Goal: Contribute content: Add original content to the website for others to see

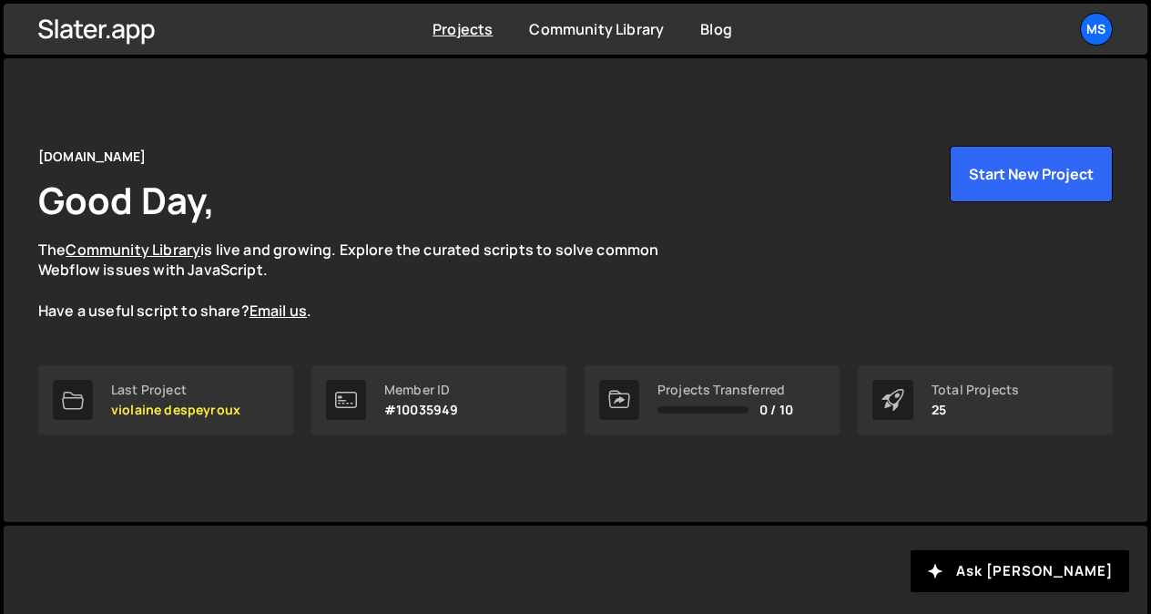
scroll to position [366, 0]
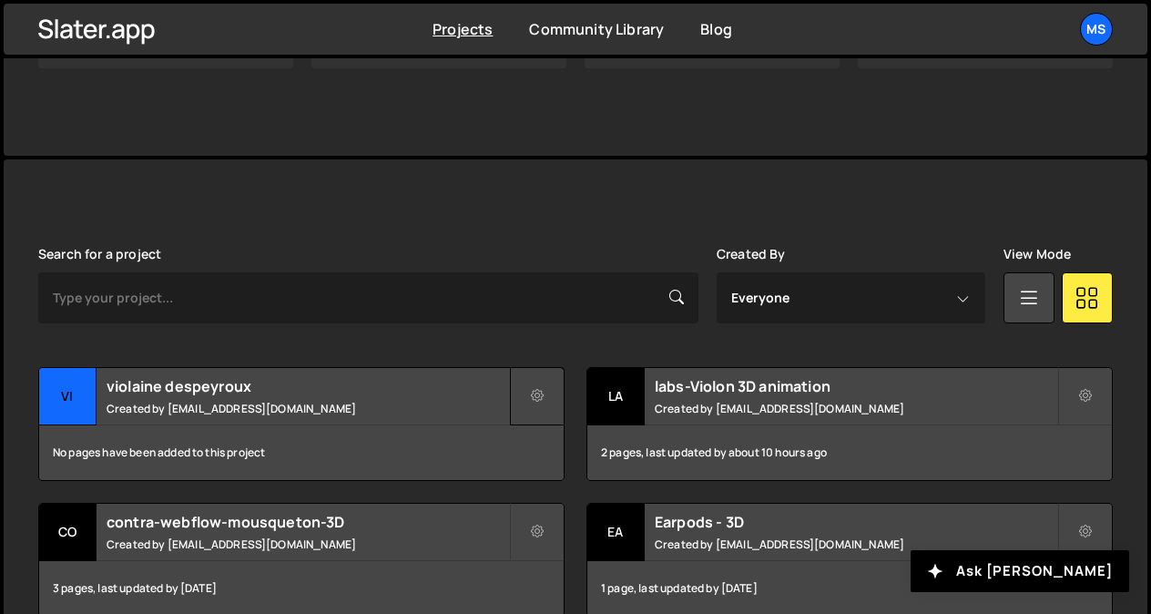
click at [544, 394] on button at bounding box center [537, 396] width 55 height 58
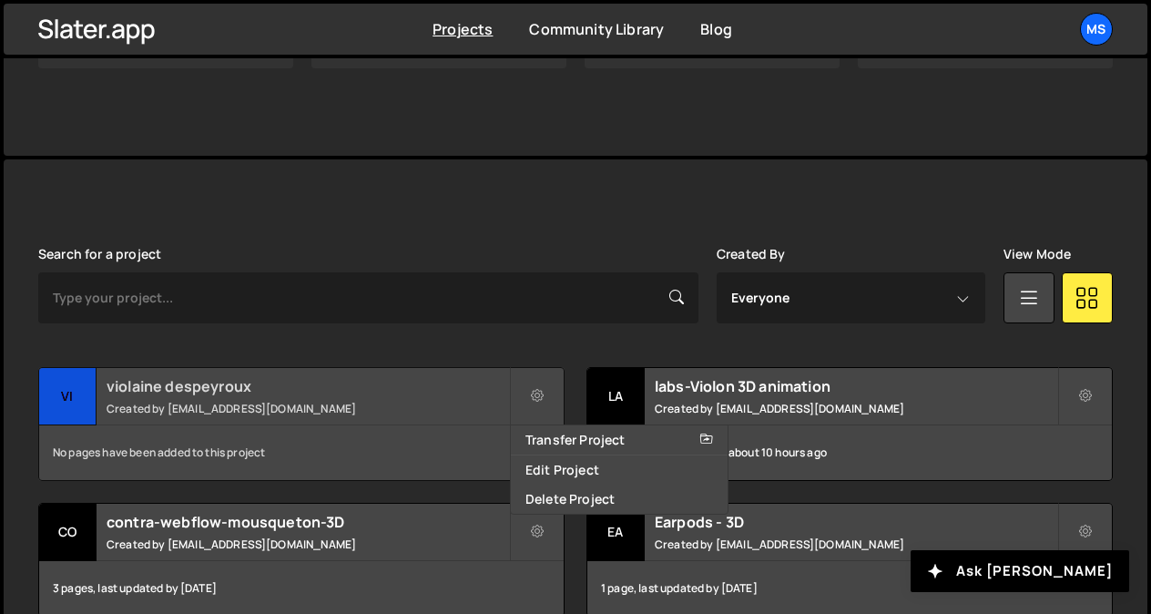
click at [422, 398] on div "violaine despeyroux Created by [EMAIL_ADDRESS][DOMAIN_NAME]" at bounding box center [301, 396] width 524 height 56
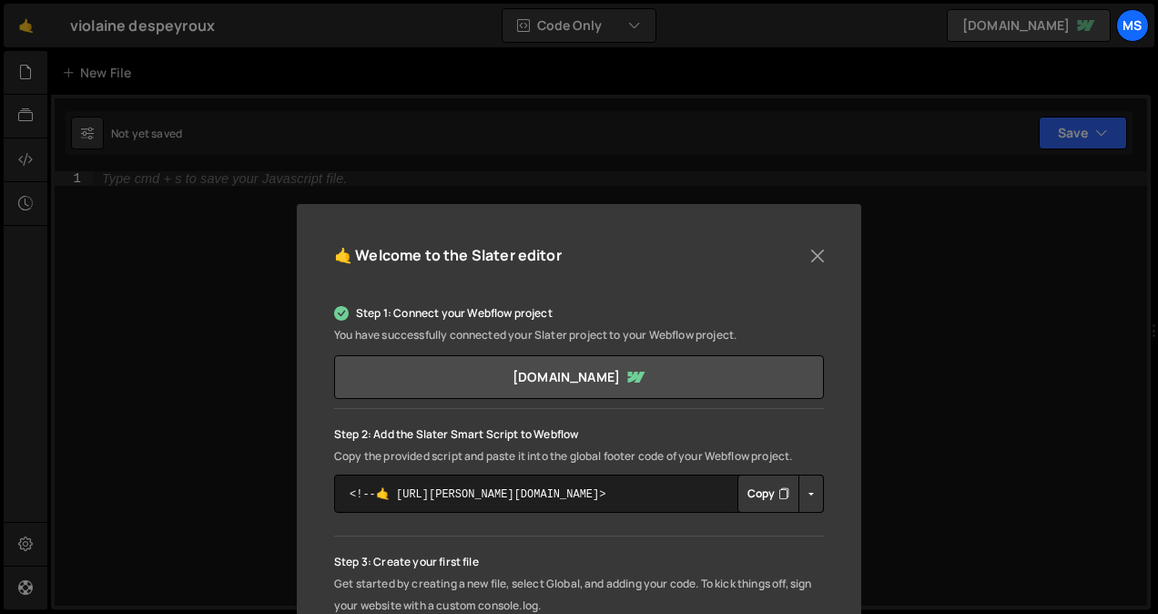
click at [766, 489] on button "Copy" at bounding box center [768, 493] width 62 height 38
click at [821, 252] on button "Close" at bounding box center [817, 255] width 27 height 27
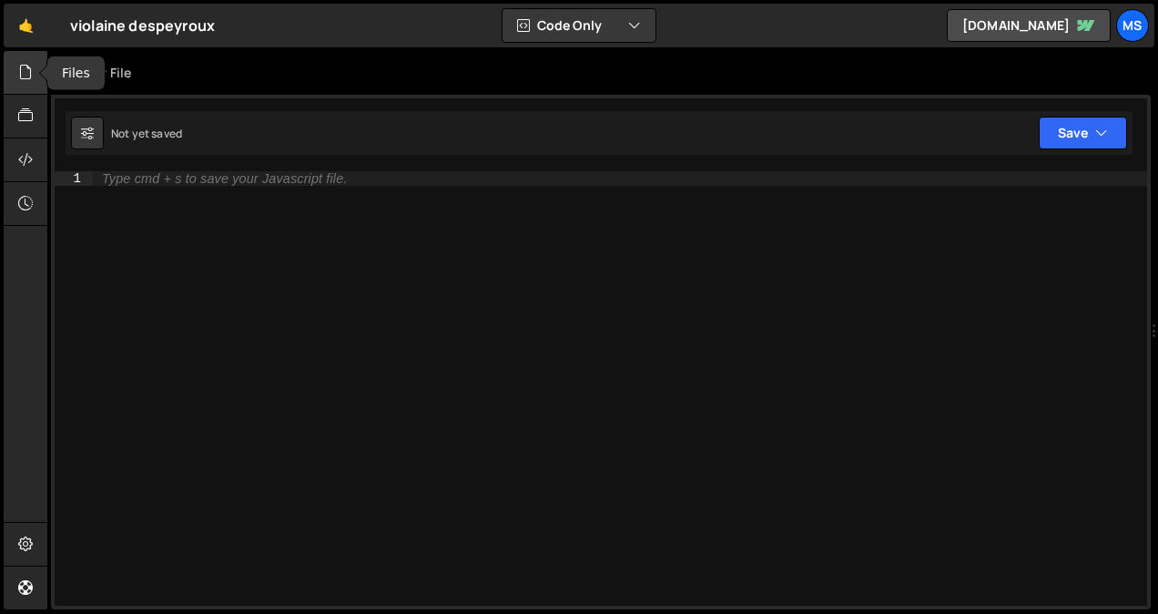
click at [33, 67] on icon at bounding box center [25, 72] width 15 height 20
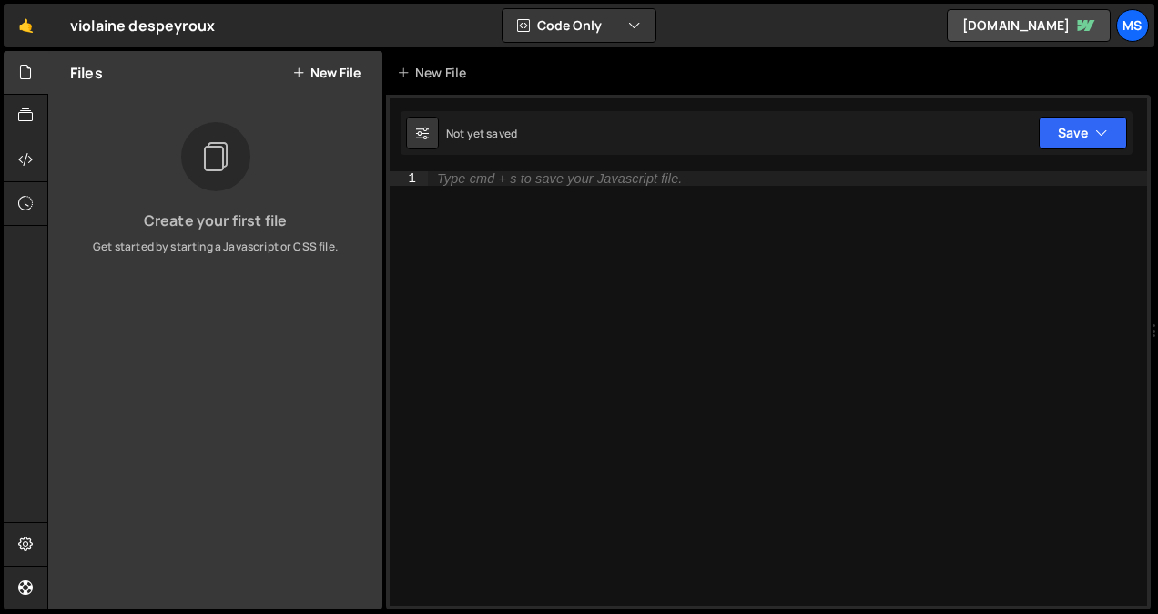
click at [328, 78] on button "New File" at bounding box center [326, 73] width 68 height 15
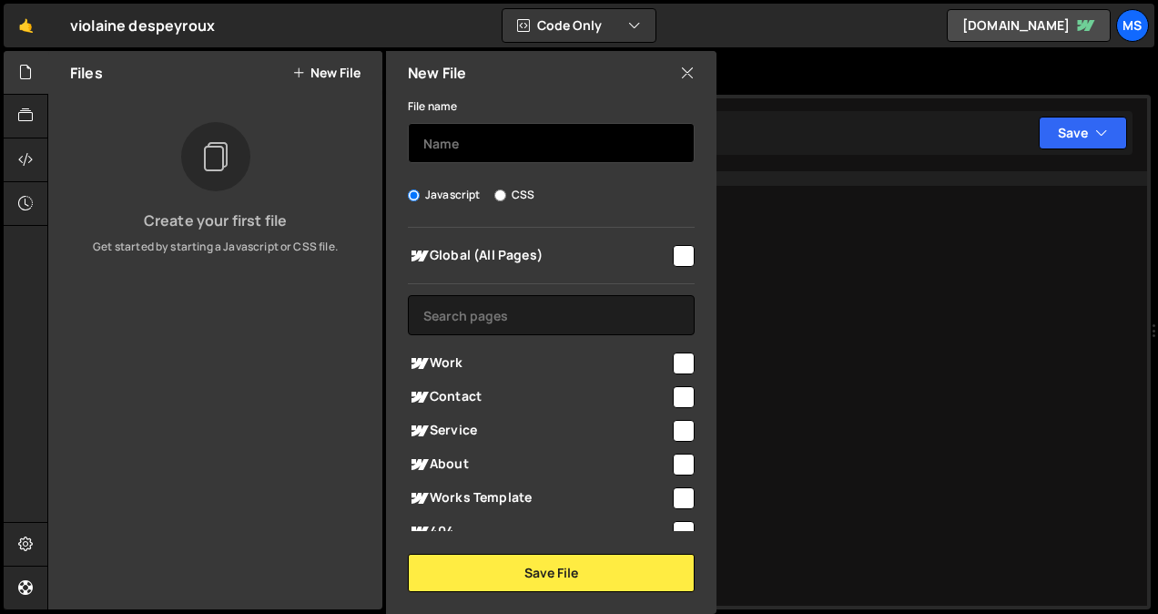
click at [463, 139] on input "text" at bounding box center [551, 143] width 287 height 40
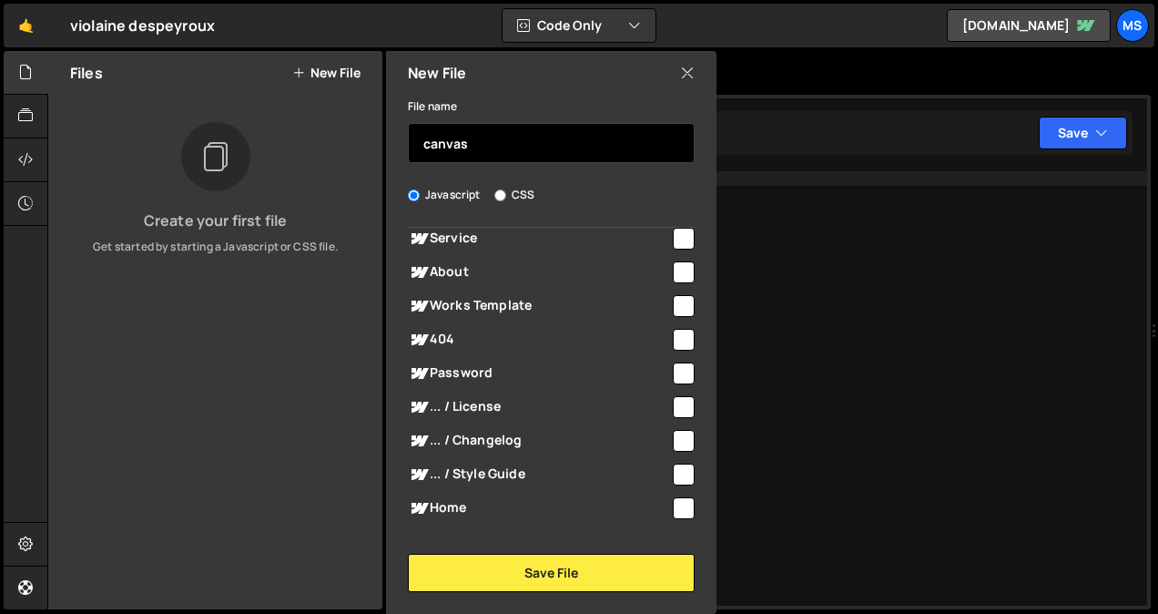
scroll to position [211, 0]
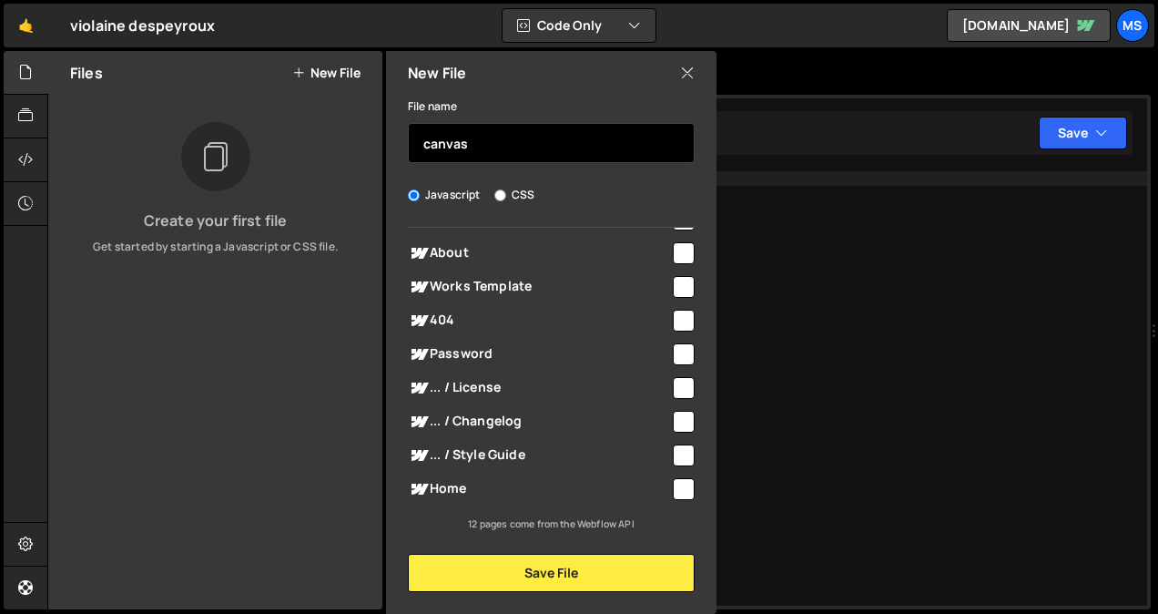
type input "canvas"
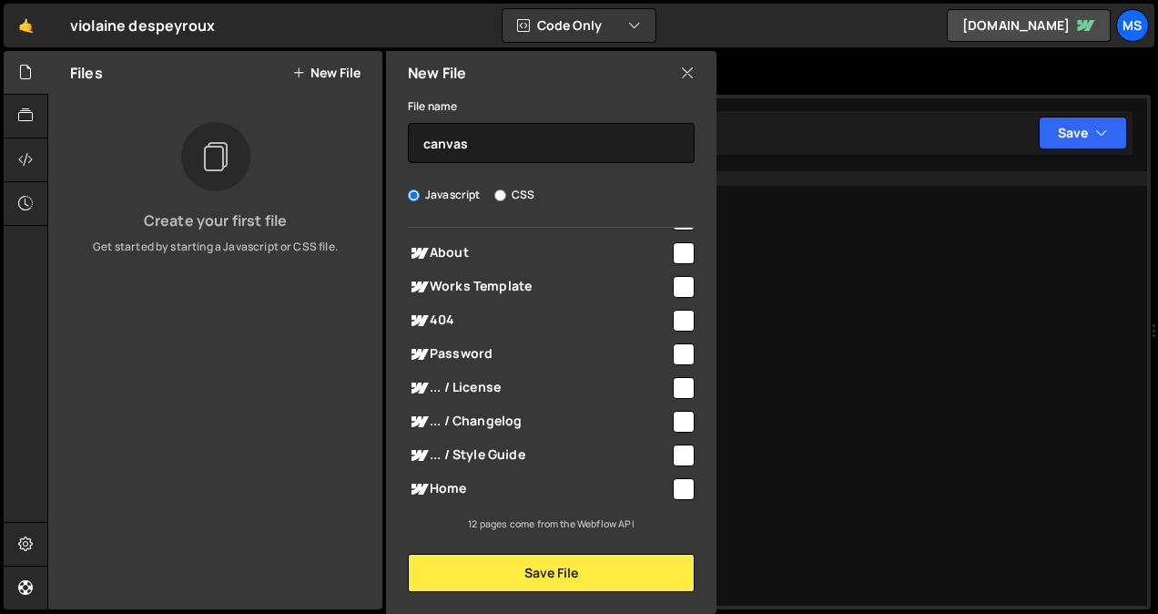
click at [673, 489] on input "checkbox" at bounding box center [684, 489] width 22 height 22
checkbox input "true"
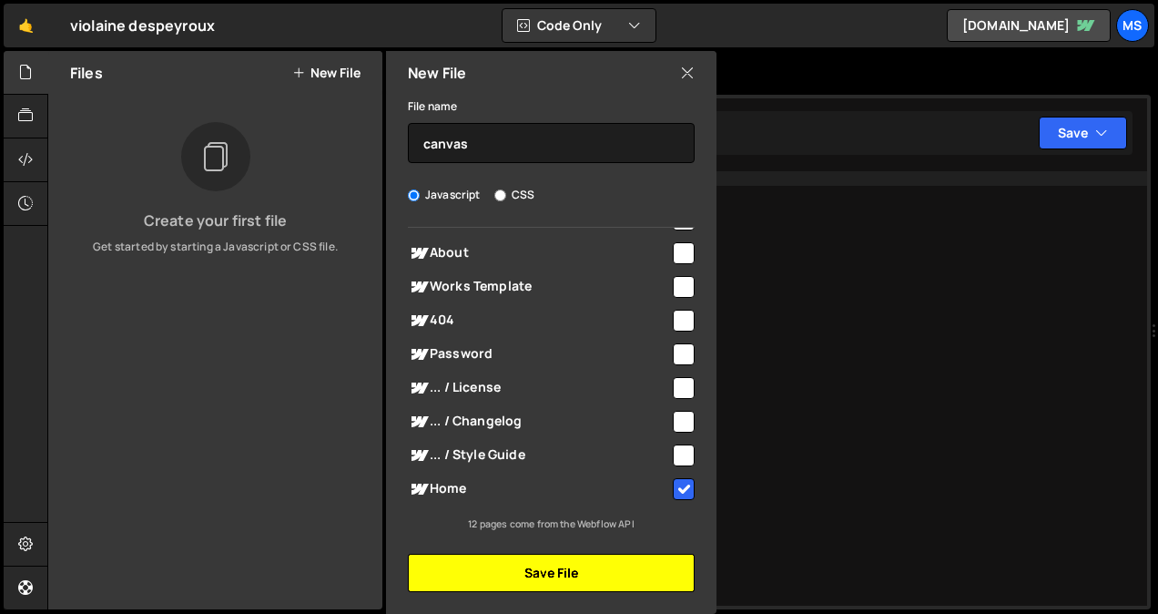
click at [601, 577] on button "Save File" at bounding box center [551, 573] width 287 height 38
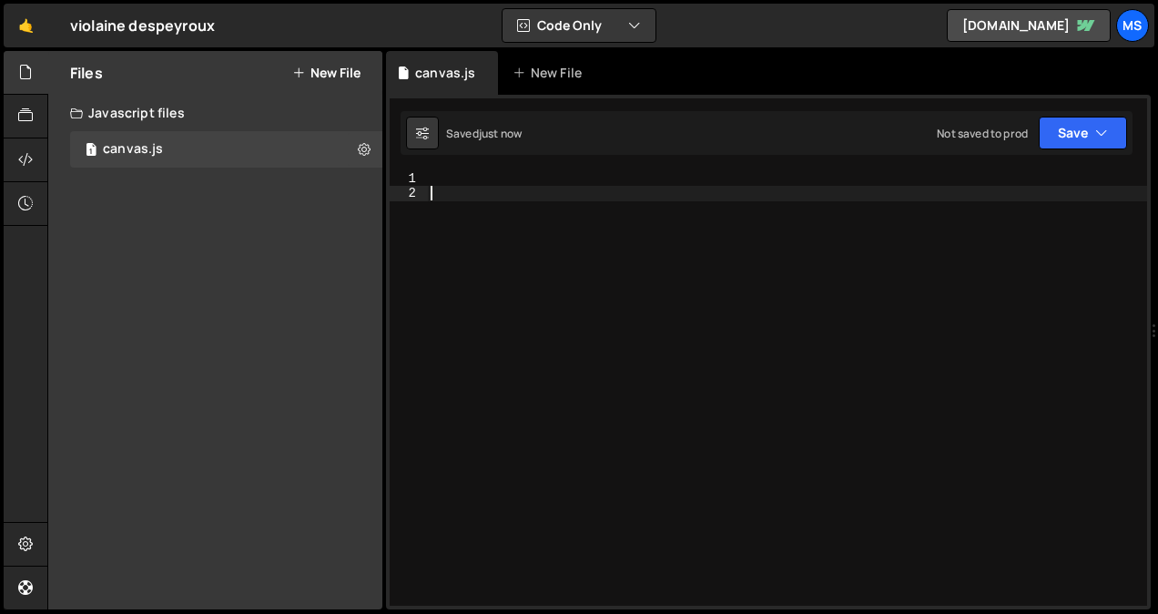
click at [678, 225] on div at bounding box center [787, 403] width 720 height 464
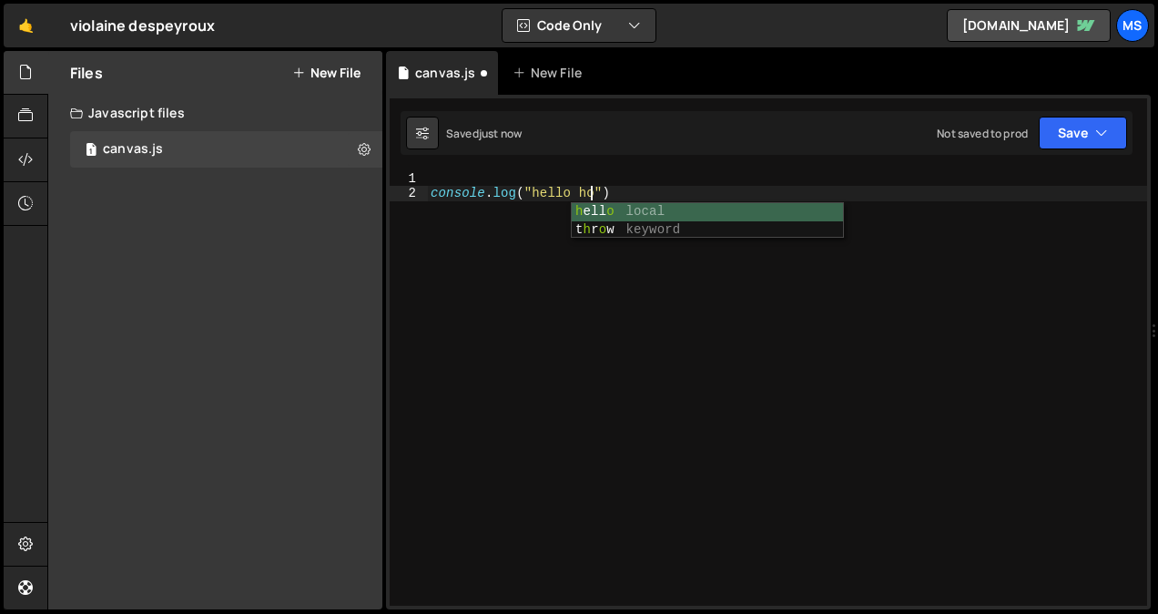
type textarea "console.log("hello home"
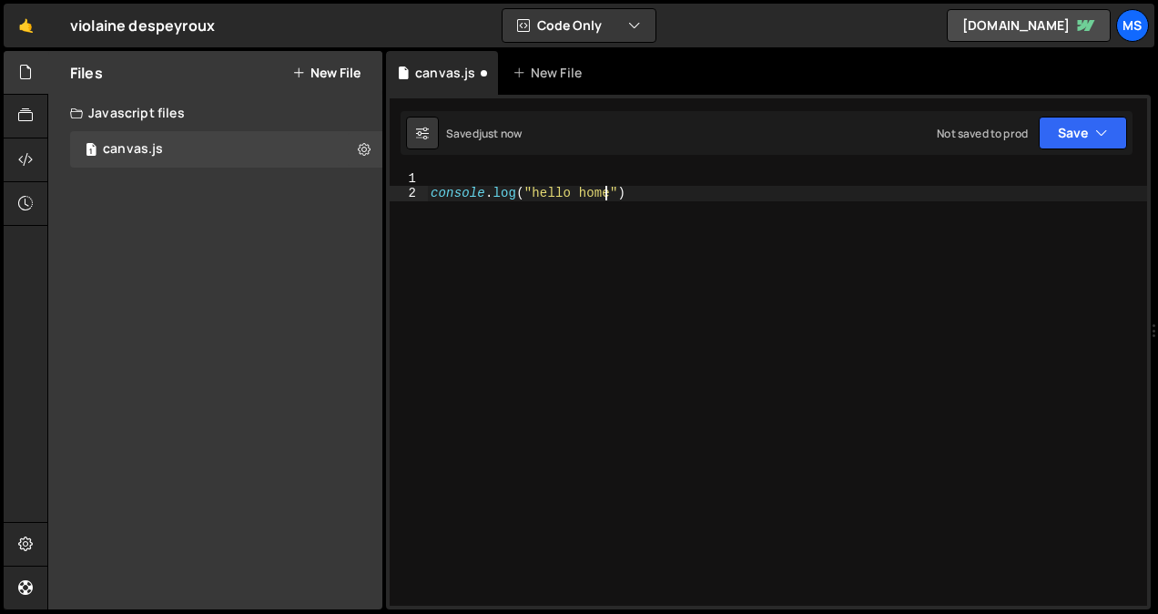
scroll to position [0, 0]
type textarea "console.log("hello home")"
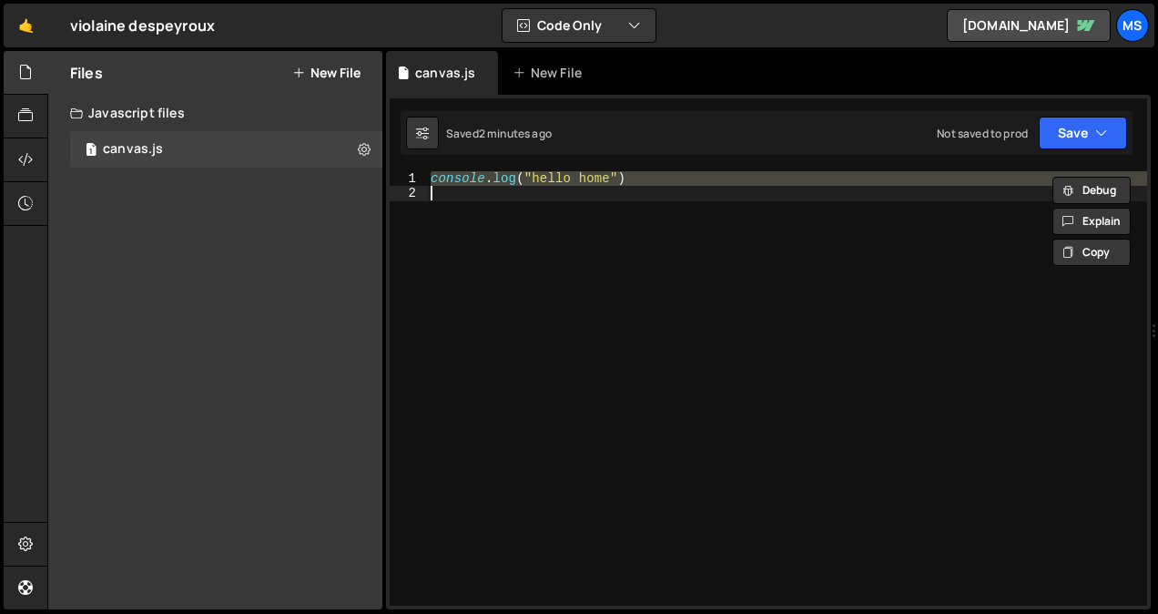
paste textarea
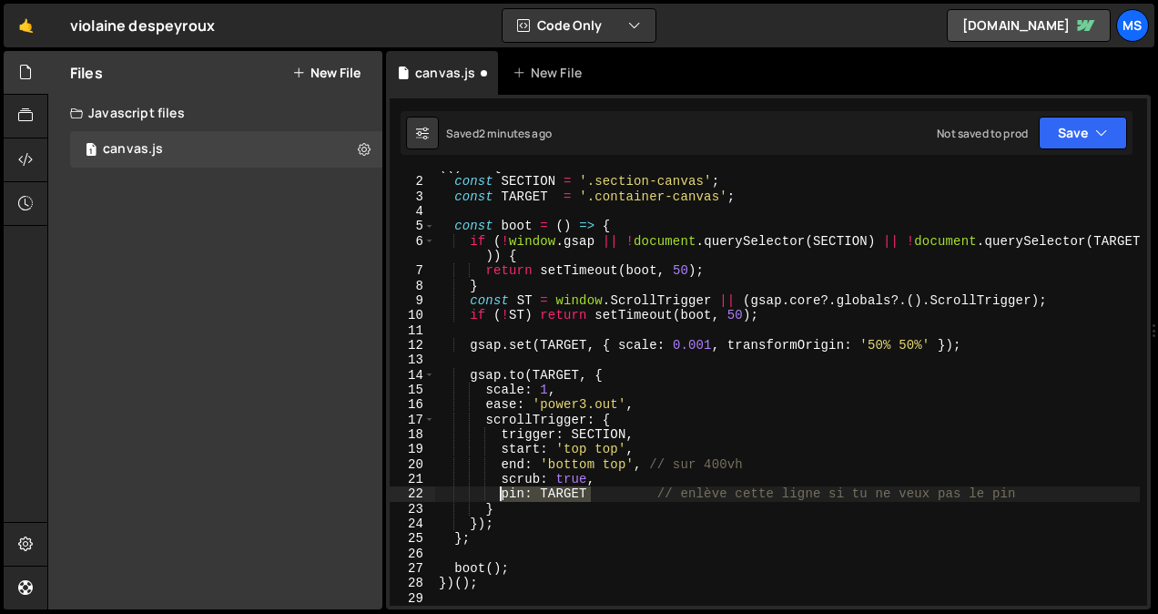
drag, startPoint x: 588, startPoint y: 495, endPoint x: 495, endPoint y: 498, distance: 92.9
click at [495, 498] on div "(( ) => { const SECTION = '.section-canvas' ; const TARGET = '.container-canvas…" at bounding box center [787, 391] width 705 height 464
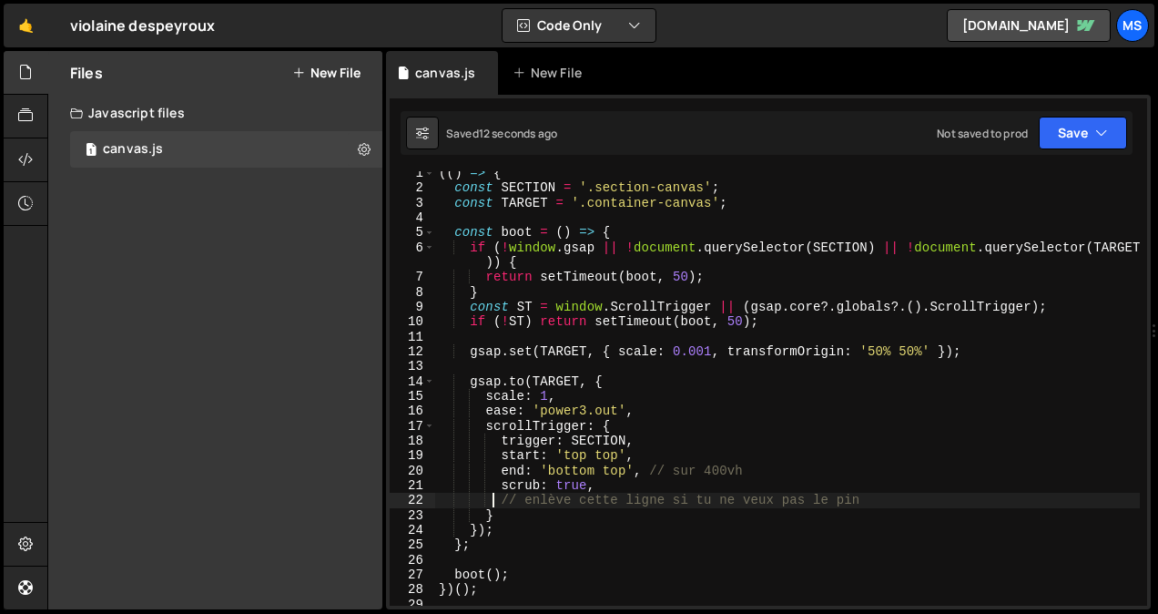
scroll to position [0, 0]
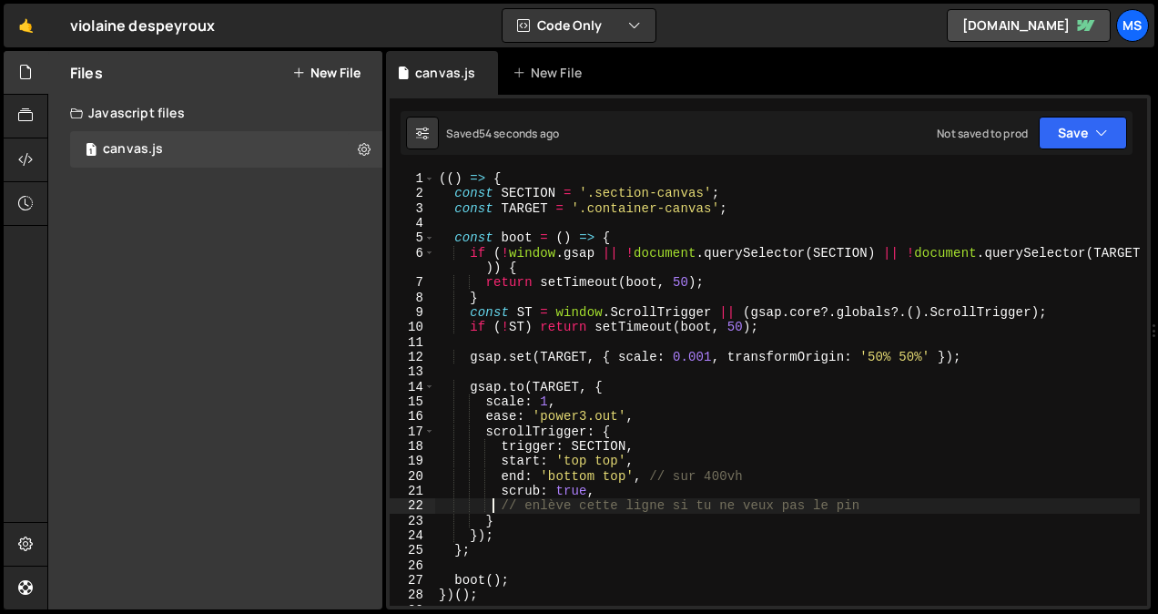
type textarea "})();"
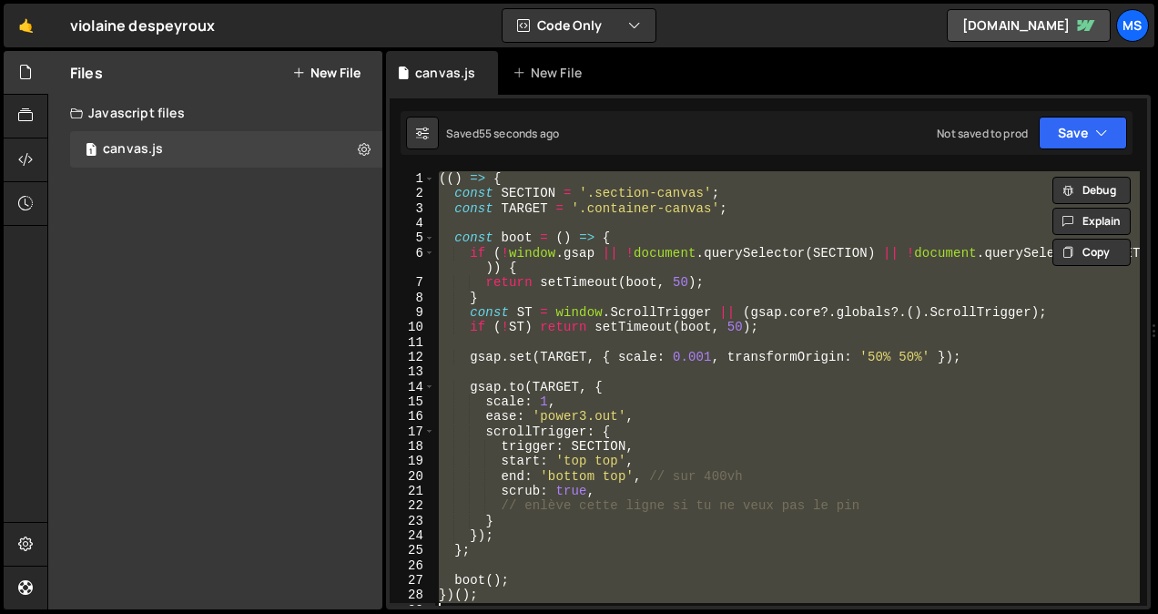
paste textarea
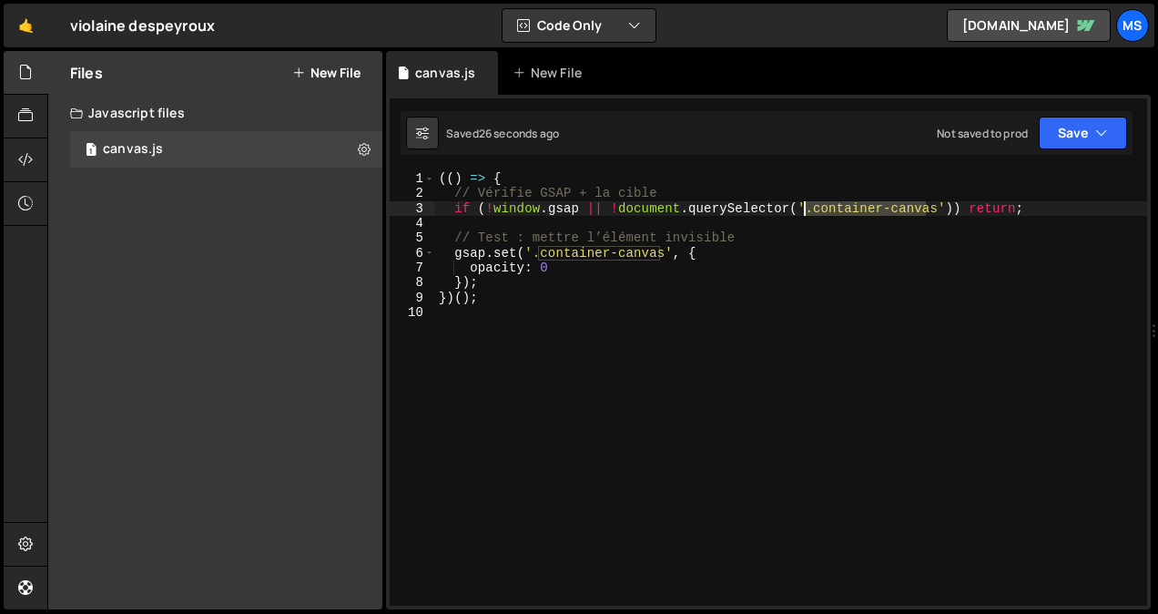
drag, startPoint x: 926, startPoint y: 208, endPoint x: 804, endPoint y: 212, distance: 122.0
click at [804, 212] on div "(( ) => { // Vérifie GSAP + la cible if ( ! window . gsap || ! document . query…" at bounding box center [791, 403] width 712 height 464
paste textarea "fwdsc"
click at [823, 207] on div "(( ) => { // Vérifie GSAP + la cible if ( ! window . gsap || ! document . query…" at bounding box center [791, 403] width 712 height 464
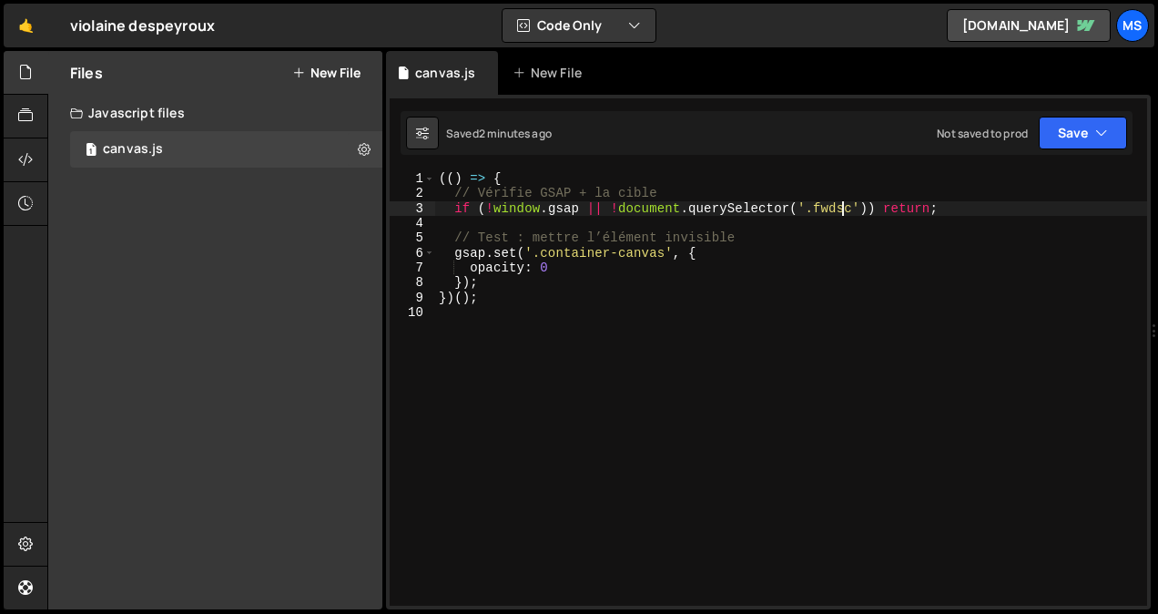
type textarea "})();"
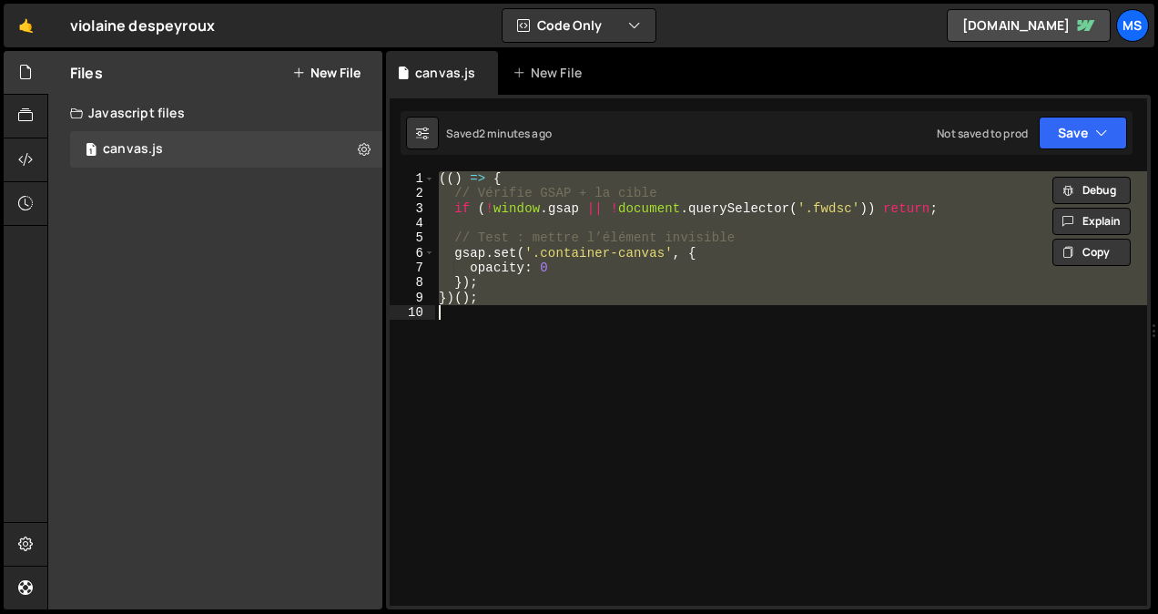
paste textarea
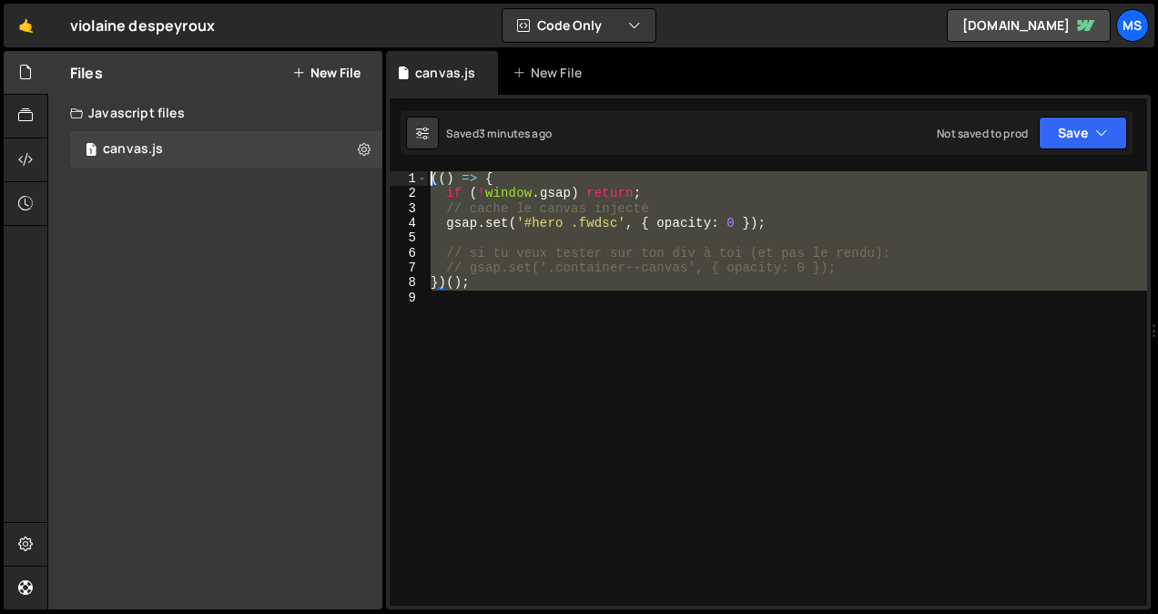
drag, startPoint x: 576, startPoint y: 353, endPoint x: 318, endPoint y: 120, distance: 348.1
click at [318, 120] on div "Files New File Create your first file Get started by starting a Javascript or C…" at bounding box center [602, 330] width 1111 height 559
type textarea "(() => { if (!window.gsap) return;"
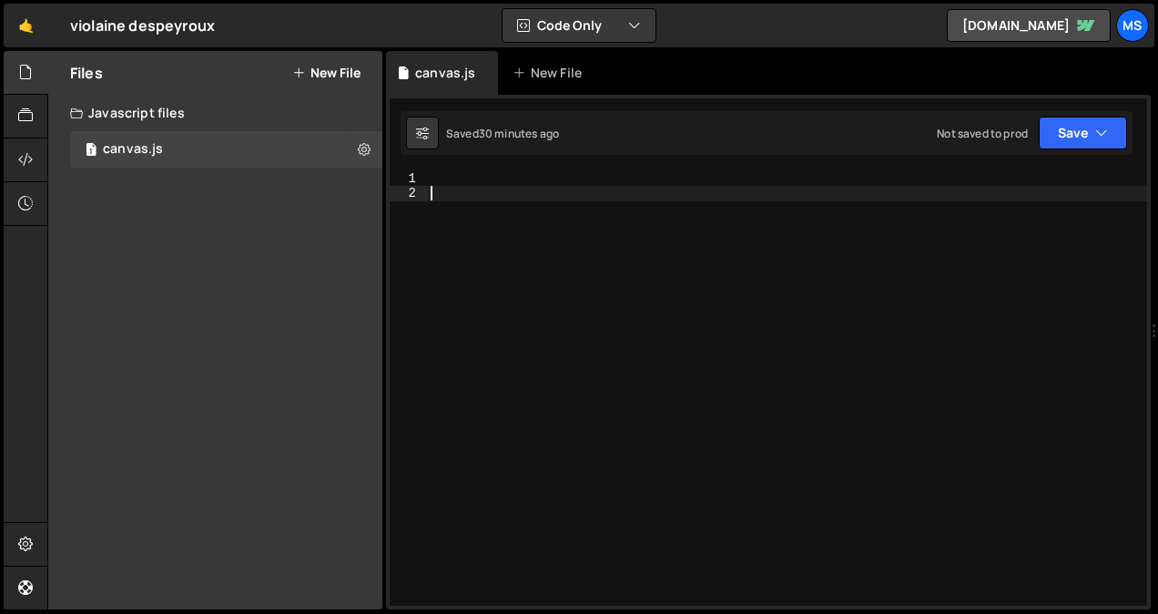
click at [488, 215] on div at bounding box center [787, 403] width 720 height 464
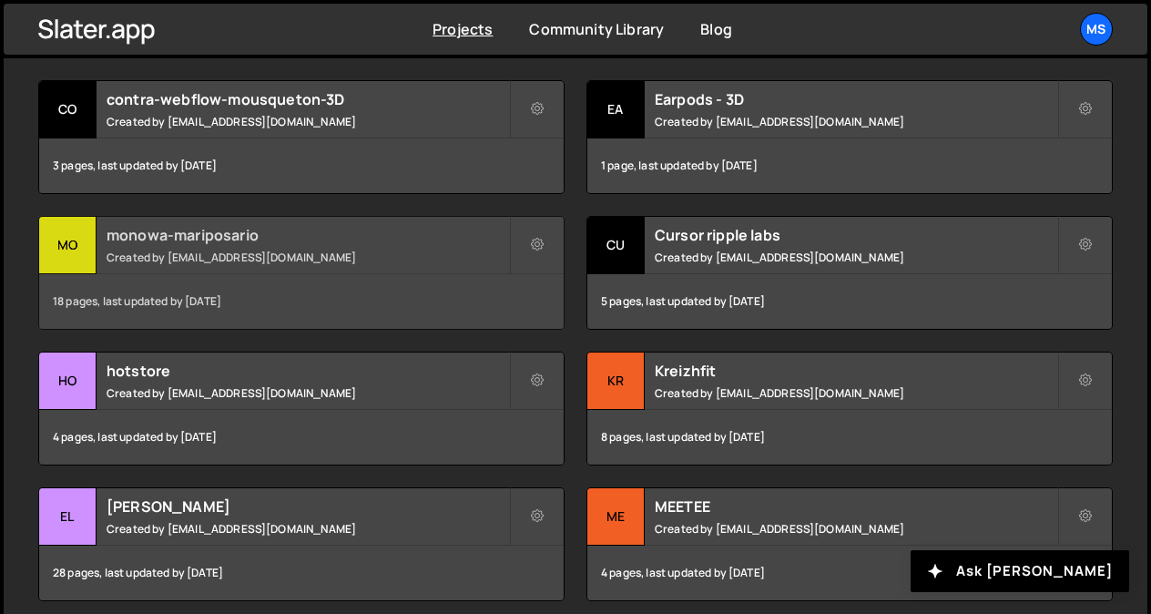
scroll to position [789, 0]
click at [270, 236] on h2 "monowa-mariposario" at bounding box center [308, 234] width 402 height 20
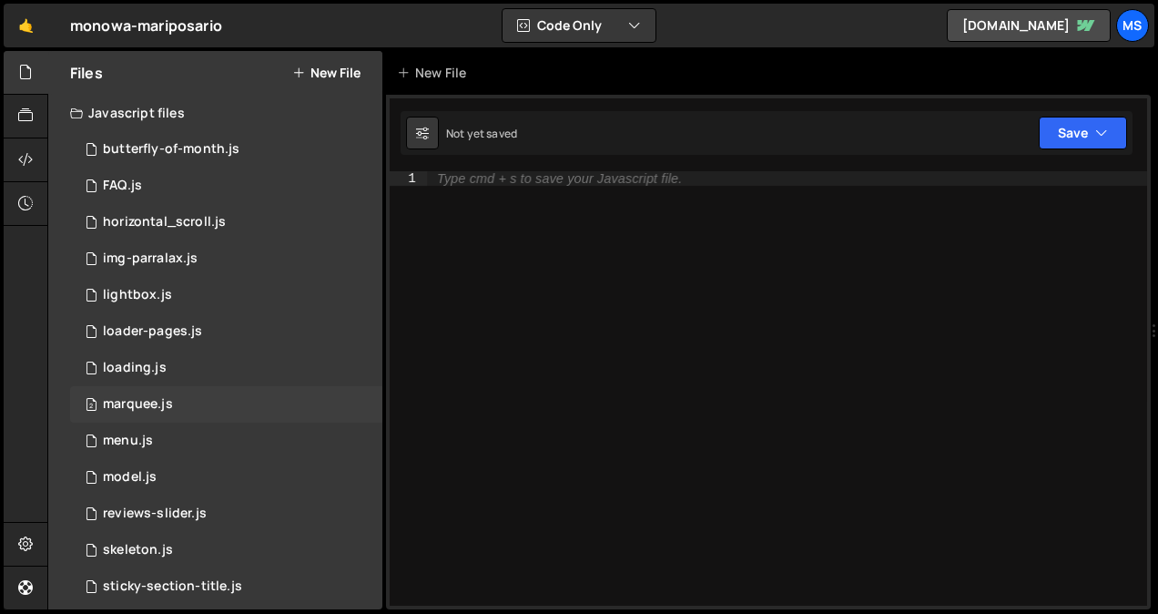
click at [120, 401] on div "marquee.js" at bounding box center [138, 404] width 70 height 16
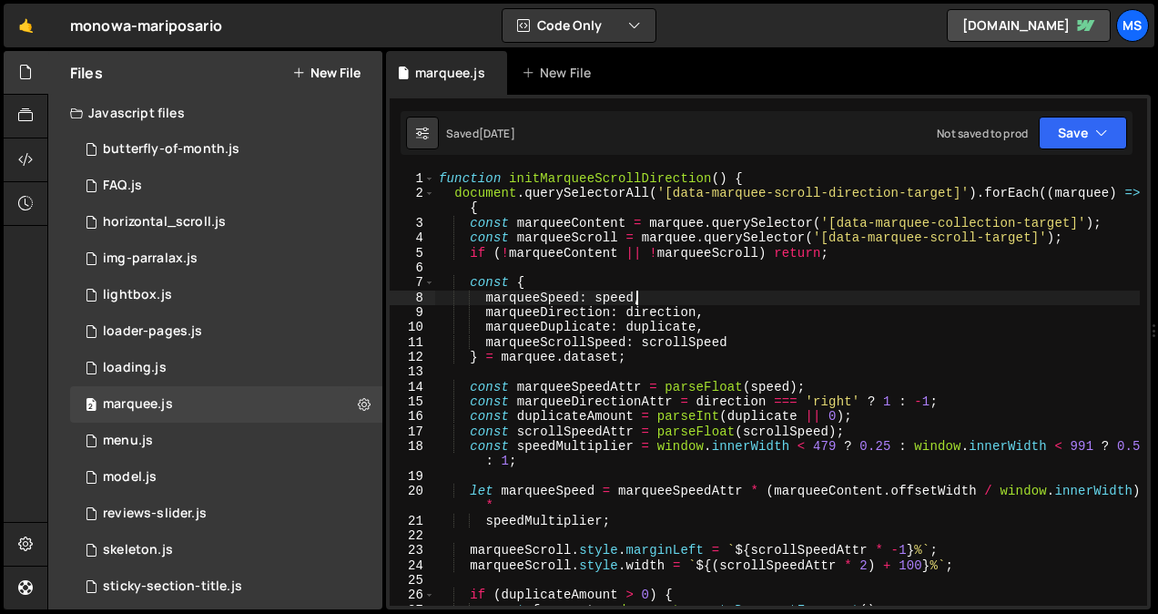
click at [901, 290] on div "function initMarqueeScrollDirection ( ) { document . querySelectorAll ( '[data-…" at bounding box center [787, 403] width 705 height 464
type textarea "})();"
